Goal: Task Accomplishment & Management: Manage account settings

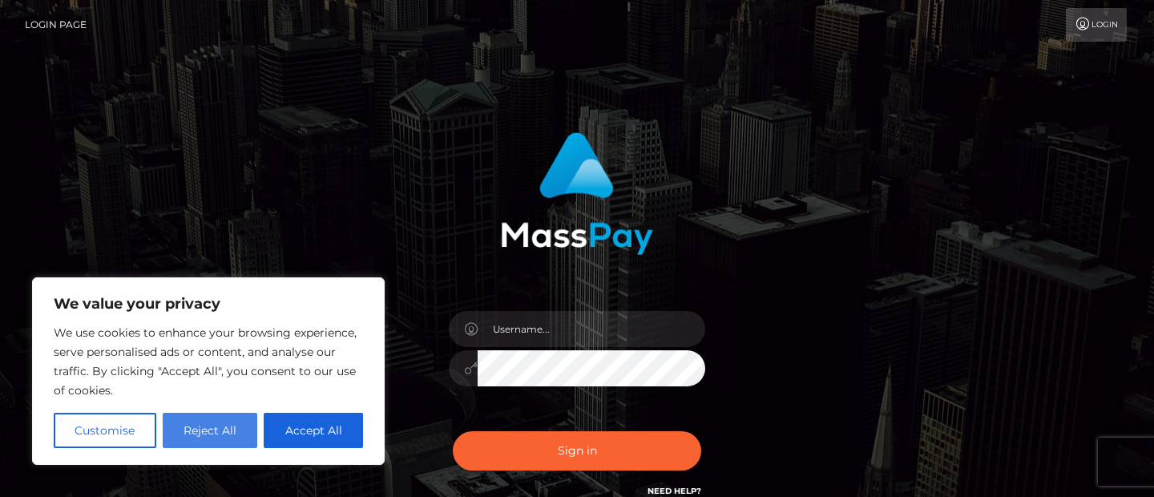
click at [240, 421] on button "Reject All" at bounding box center [210, 430] width 95 height 35
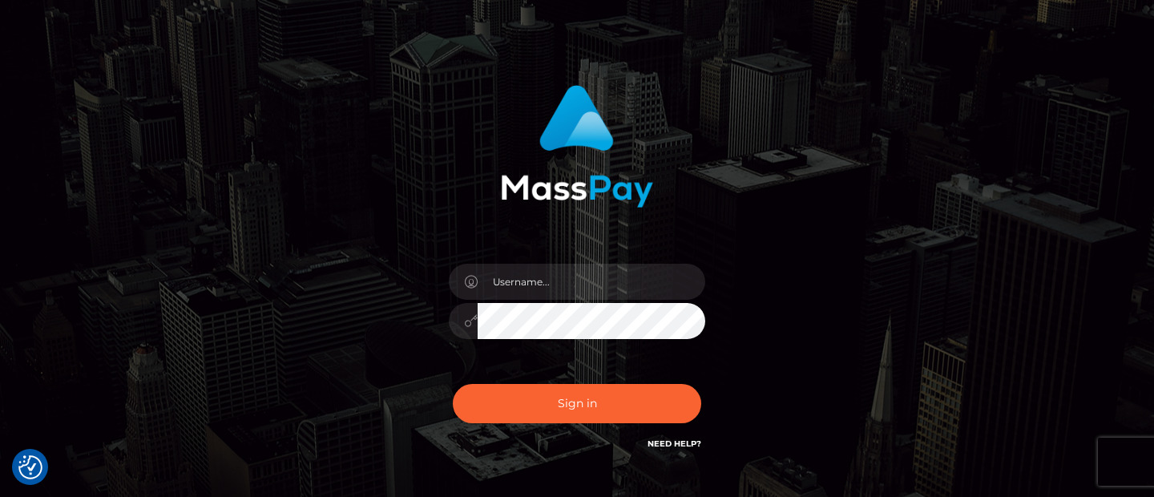
scroll to position [46, 0]
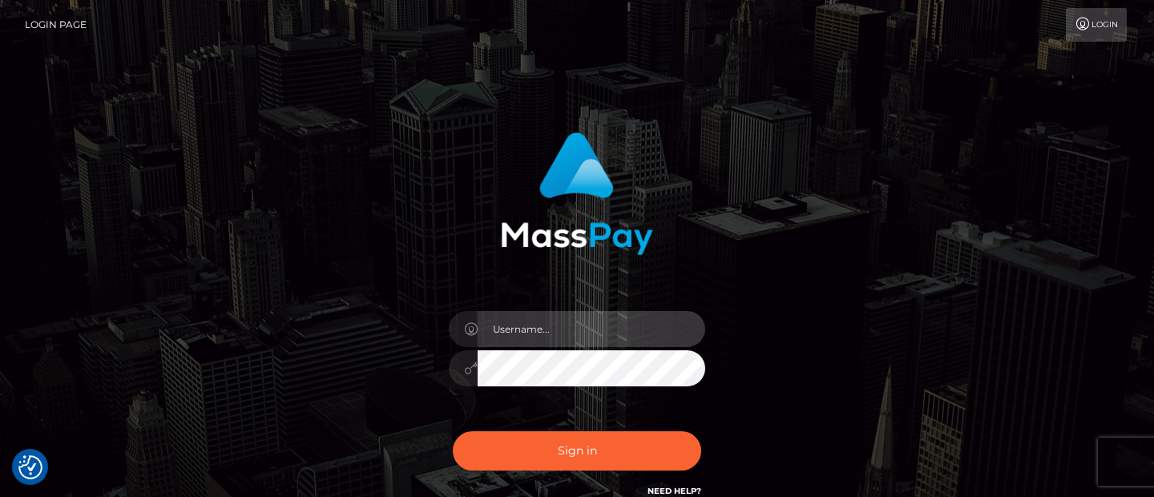
click at [554, 326] on input "text" at bounding box center [592, 329] width 228 height 36
type input "[EMAIL_ADDRESS][DOMAIN_NAME]"
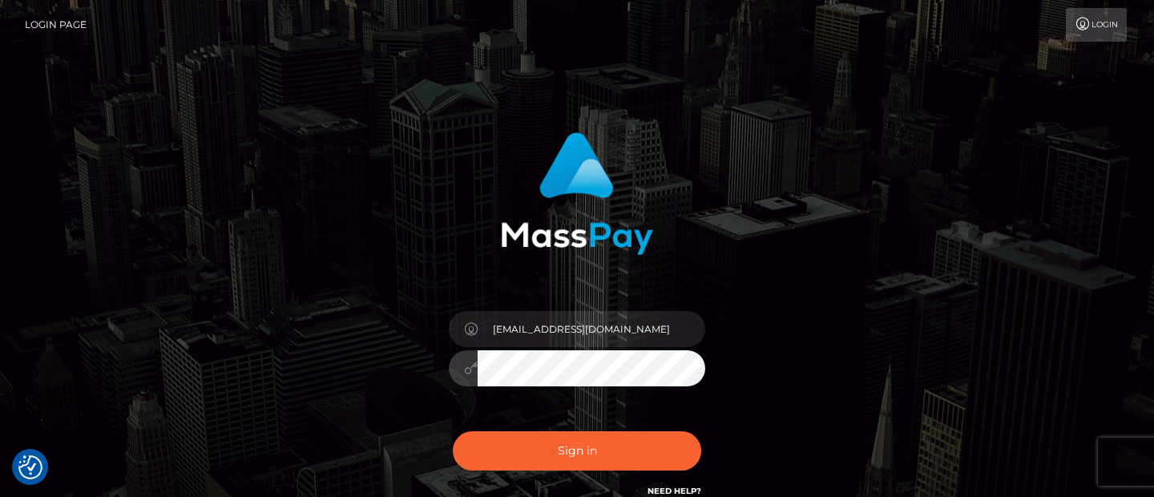
click at [453, 431] on button "Sign in" at bounding box center [577, 450] width 248 height 39
click at [601, 208] on img at bounding box center [577, 193] width 152 height 123
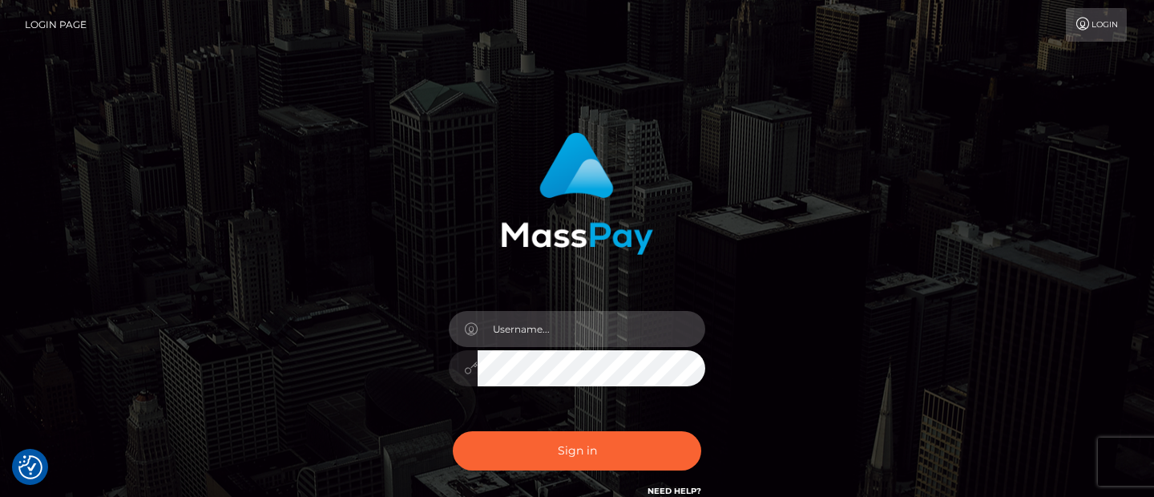
click at [568, 332] on input "text" at bounding box center [592, 329] width 228 height 36
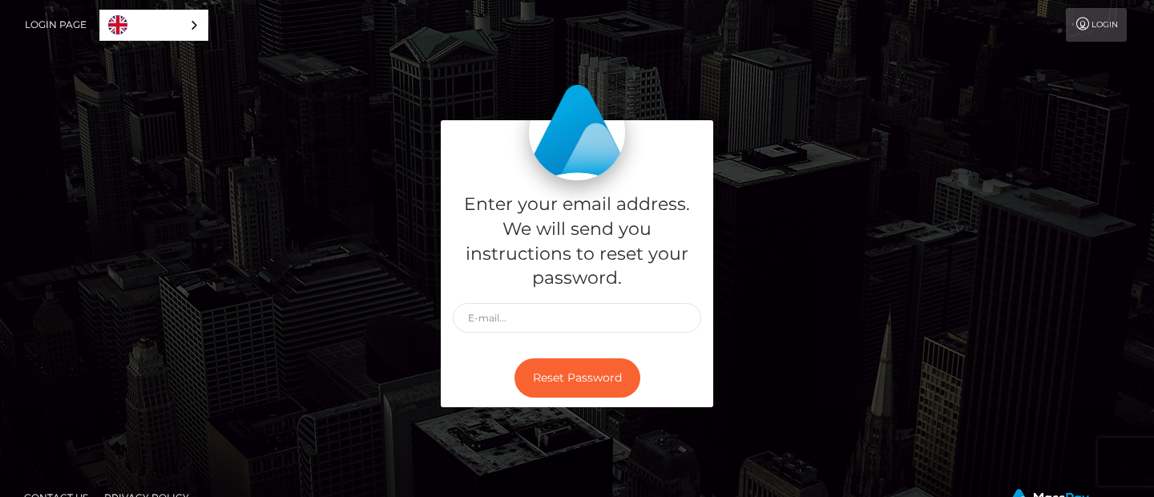
click at [1104, 4] on nav "Login Page English Español 中文 (简体) Português ([GEOGRAPHIC_DATA]) Login" at bounding box center [577, 25] width 1154 height 50
click at [1095, 29] on link "Login" at bounding box center [1096, 25] width 61 height 34
